Goal: Information Seeking & Learning: Learn about a topic

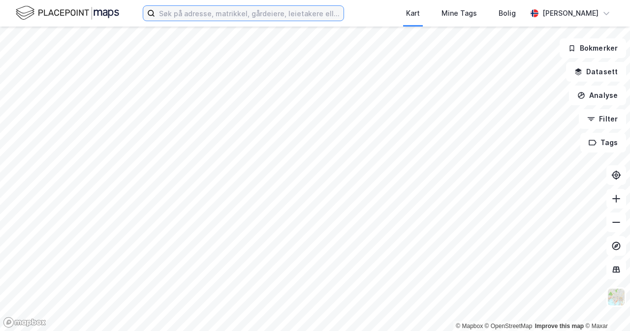
click at [254, 14] on input at bounding box center [249, 13] width 188 height 15
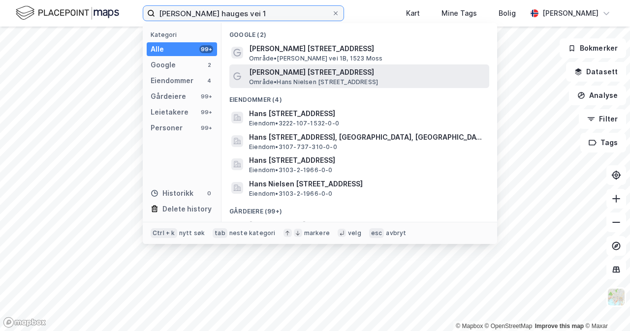
type input "[PERSON_NAME] hauges vei 1"
click at [311, 69] on span "[PERSON_NAME] [STREET_ADDRESS]" at bounding box center [367, 72] width 236 height 12
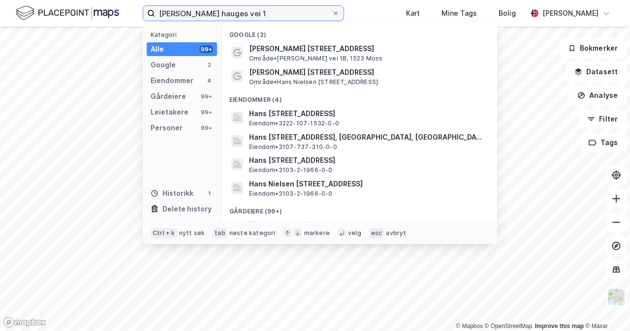
click at [264, 16] on input "[PERSON_NAME] hauges vei 1" at bounding box center [243, 13] width 177 height 15
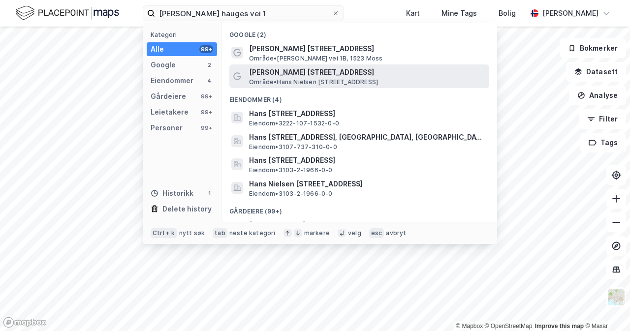
click at [286, 76] on span "[PERSON_NAME] [STREET_ADDRESS]" at bounding box center [367, 72] width 236 height 12
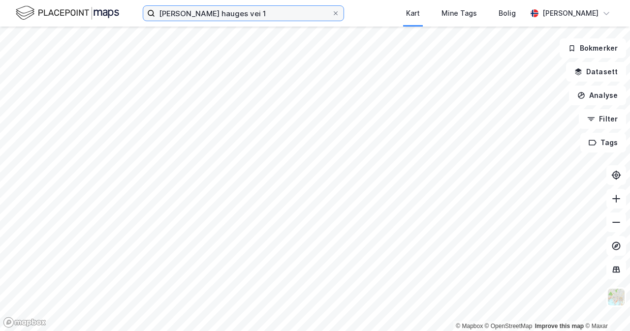
click at [269, 14] on input "[PERSON_NAME] hauges vei 1" at bounding box center [243, 13] width 177 height 15
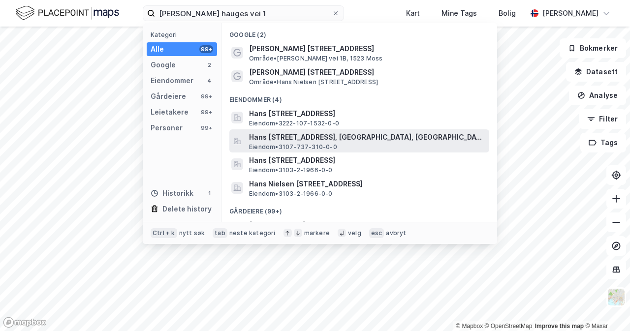
click at [305, 140] on span "Hans [STREET_ADDRESS], [GEOGRAPHIC_DATA], [GEOGRAPHIC_DATA]" at bounding box center [367, 137] width 236 height 12
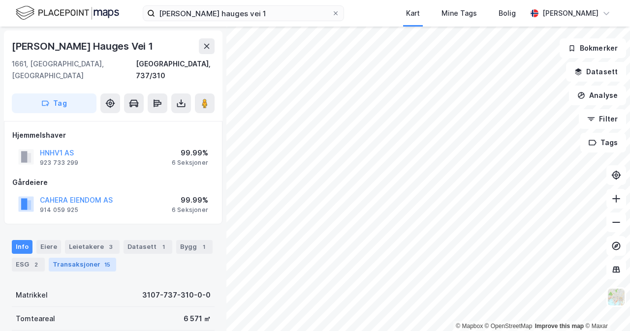
click at [92, 258] on div "Transaksjoner 15" at bounding box center [82, 265] width 67 height 14
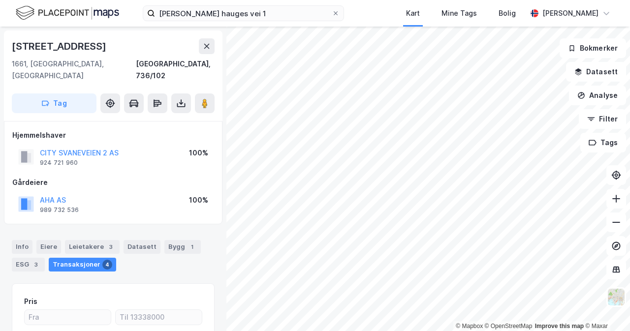
scroll to position [0, 0]
click at [0, 0] on button "AHA AS" at bounding box center [0, 0] width 0 height 0
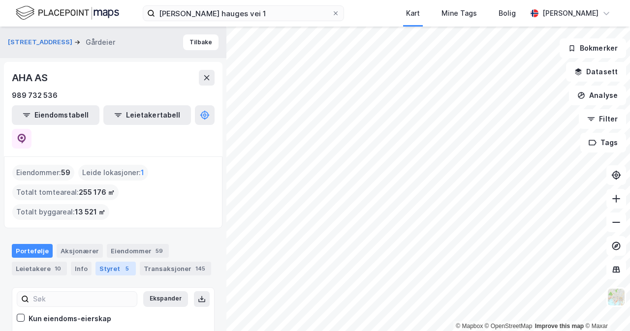
click at [105, 262] on div "Styret 5" at bounding box center [115, 269] width 40 height 14
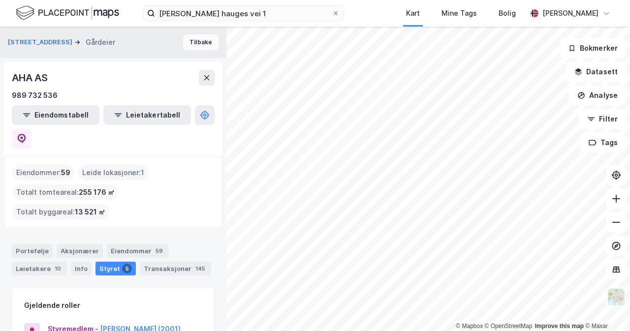
click at [189, 41] on button "Tilbake" at bounding box center [200, 42] width 35 height 16
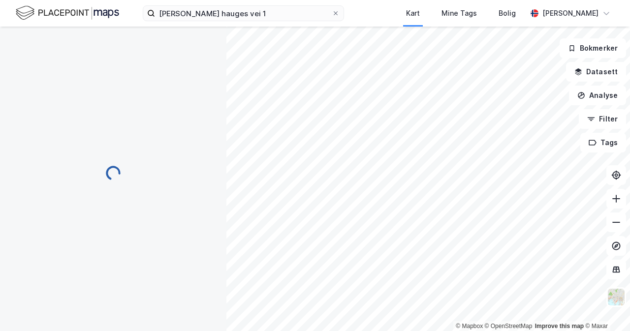
scroll to position [0, 0]
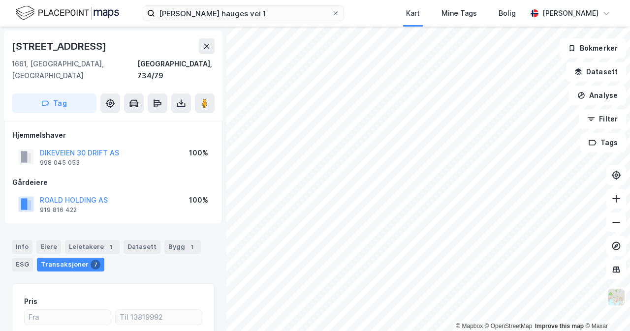
scroll to position [0, 0]
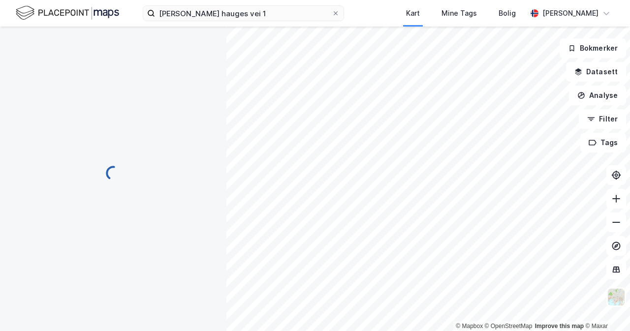
scroll to position [0, 0]
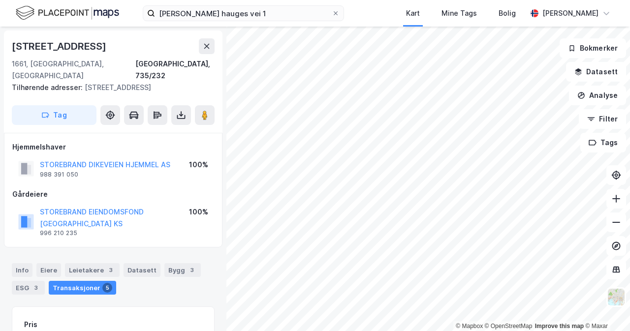
scroll to position [0, 0]
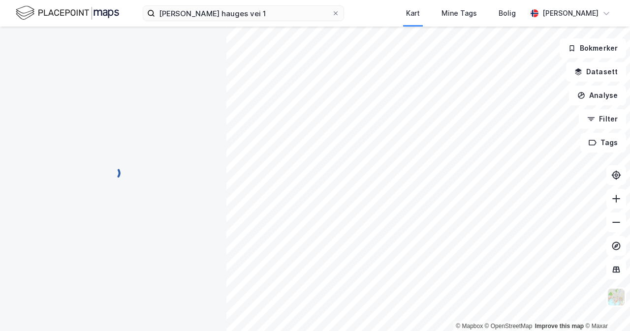
scroll to position [0, 0]
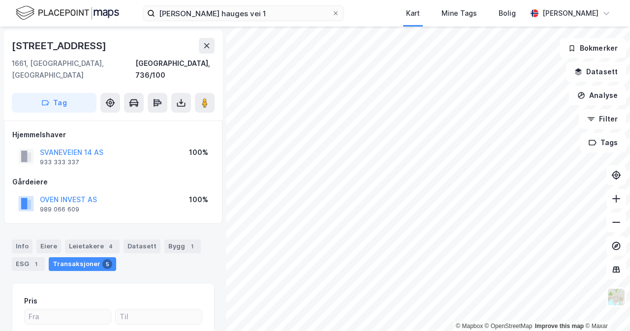
scroll to position [0, 0]
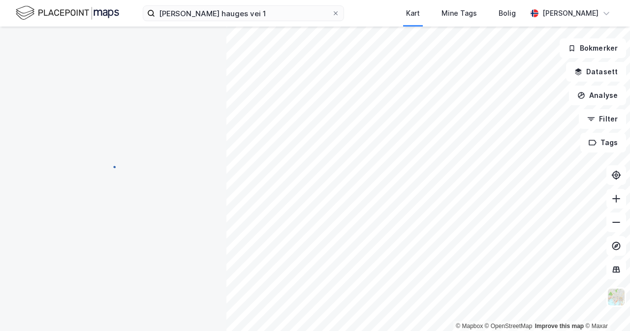
scroll to position [0, 0]
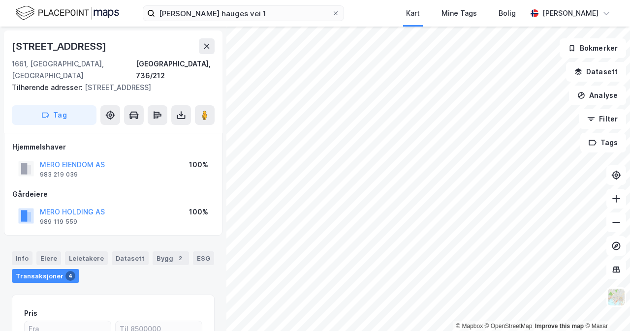
scroll to position [0, 0]
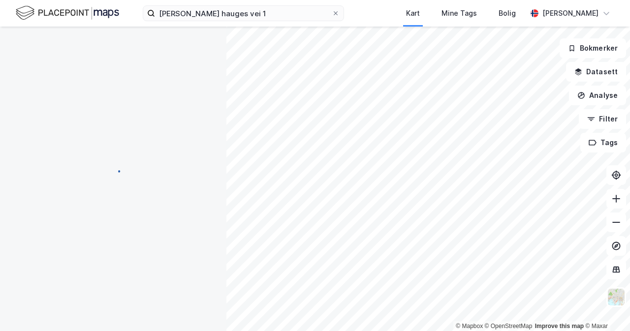
scroll to position [0, 0]
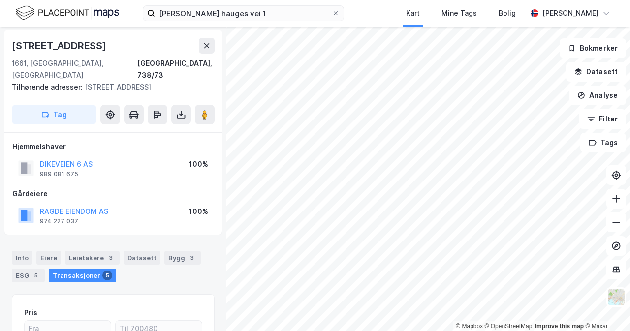
scroll to position [0, 0]
